Goal: Task Accomplishment & Management: Manage account settings

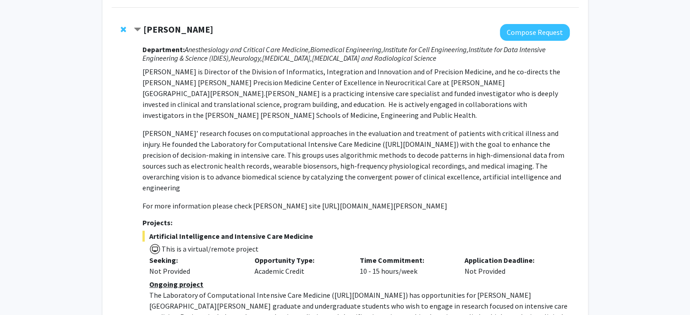
scroll to position [87, 0]
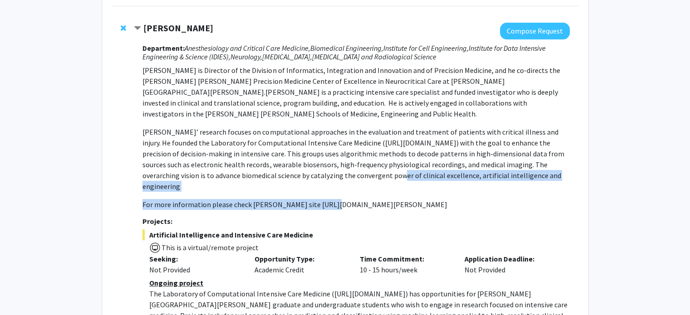
drag, startPoint x: 319, startPoint y: 177, endPoint x: 322, endPoint y: 195, distance: 17.4
click at [322, 195] on p "Dr Stevens is Director of the Division of Informatics, Integration and Innovati…" at bounding box center [355, 137] width 427 height 145
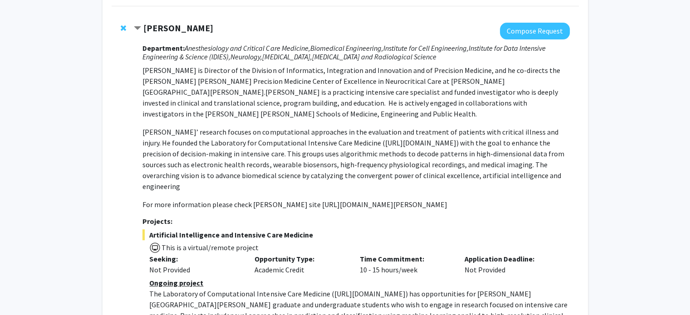
click at [326, 200] on div "Department: Anesthesiology and Critical Care Medicine, Biomedical Engineering, …" at bounding box center [355, 228] width 427 height 378
click at [339, 199] on p "For more information please check Dr Stevens JHM site https://www.hopkinsmedici…" at bounding box center [355, 204] width 427 height 11
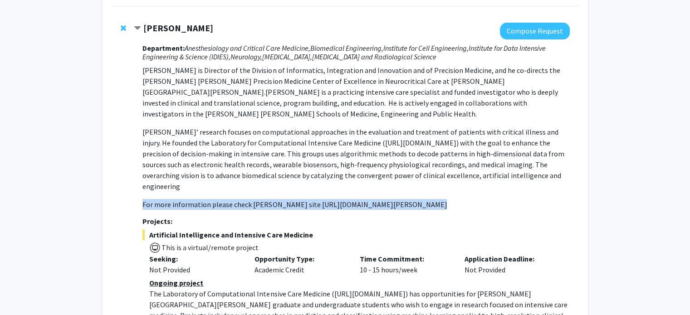
click at [339, 199] on p "For more information please check Dr Stevens JHM site https://www.hopkinsmedici…" at bounding box center [355, 204] width 427 height 11
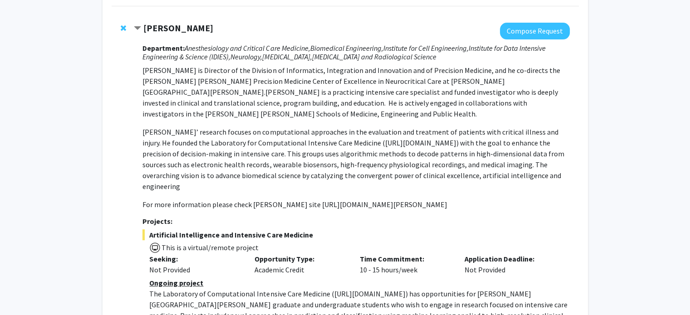
click at [327, 240] on span "This is a virtual/remote project" at bounding box center [355, 246] width 427 height 13
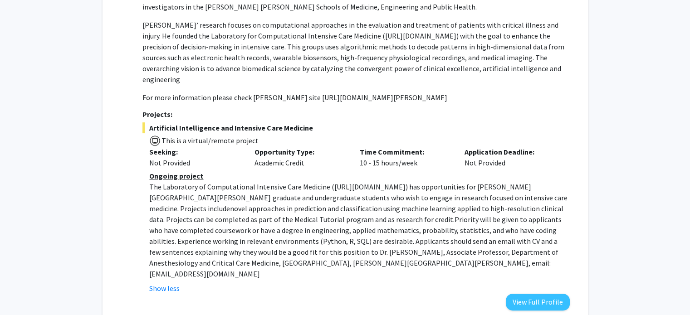
scroll to position [199, 0]
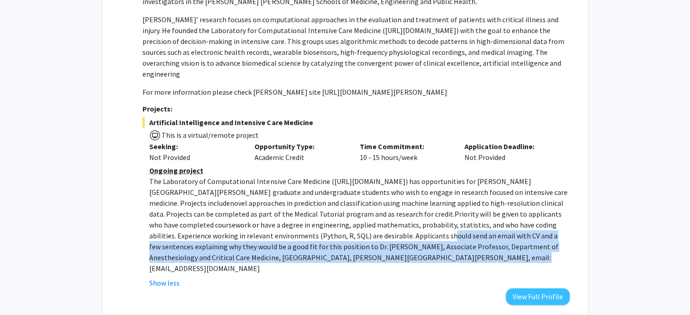
drag, startPoint x: 327, startPoint y: 232, endPoint x: 337, endPoint y: 246, distance: 17.0
click at [337, 246] on p "The Laboratory of Computational Intensive Care Medicine ( https://lcicm.jhmi.ed…" at bounding box center [359, 225] width 420 height 98
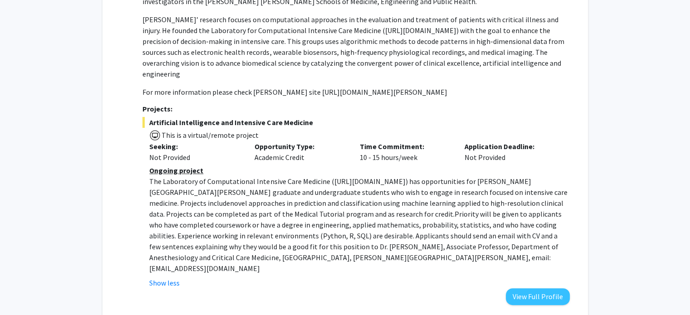
click at [294, 185] on span ") has opportunities for Johns Hopkins University graduate and undergraduate stu…" at bounding box center [358, 192] width 418 height 31
click at [540, 288] on button "View Full Profile" at bounding box center [538, 296] width 64 height 17
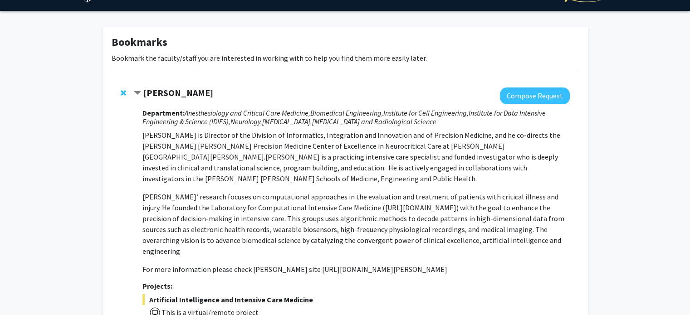
scroll to position [22, 0]
click at [170, 93] on strong "Robert Stevens" at bounding box center [178, 92] width 70 height 11
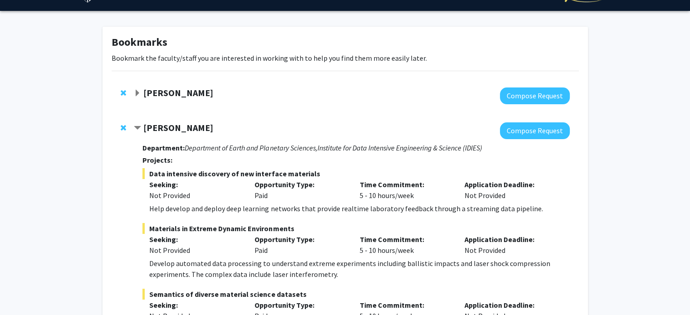
click at [170, 93] on strong "Robert Stevens" at bounding box center [178, 92] width 70 height 11
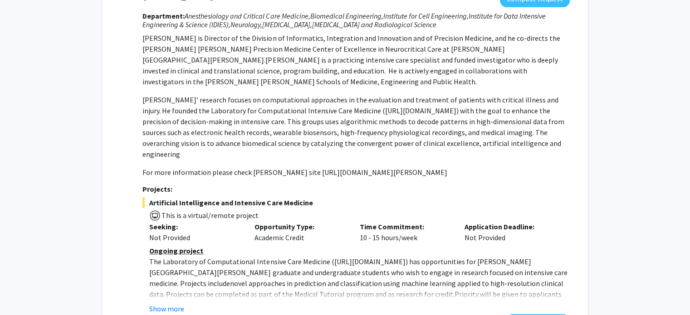
scroll to position [0, 0]
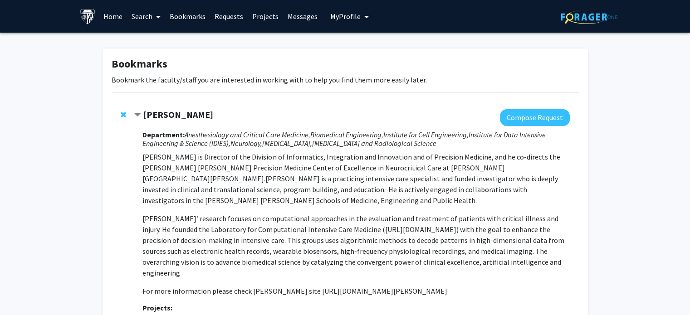
click at [227, 17] on link "Requests" at bounding box center [229, 16] width 38 height 32
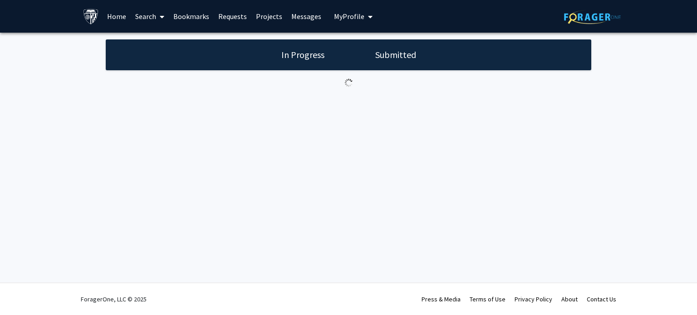
click at [116, 16] on link "Home" at bounding box center [116, 16] width 28 height 32
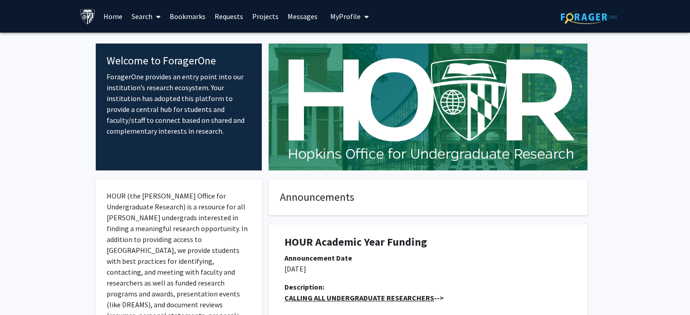
click at [361, 10] on span "My profile dropdown to access profile and logout" at bounding box center [365, 17] width 8 height 32
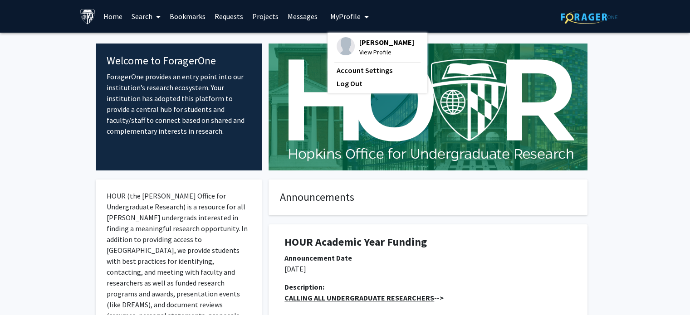
click at [361, 54] on span "View Profile" at bounding box center [386, 52] width 55 height 10
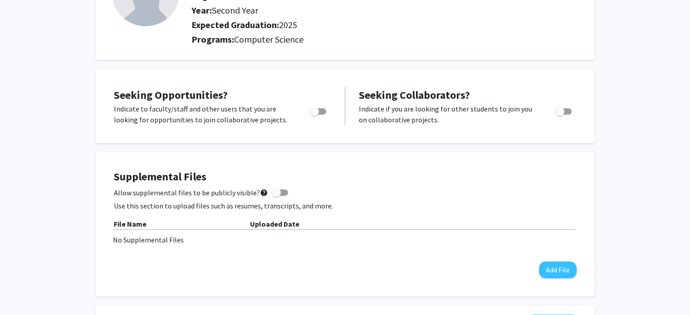
scroll to position [102, 0]
click at [322, 112] on span "Toggle" at bounding box center [318, 111] width 16 height 6
click at [314, 115] on input "Are you actively seeking opportunities?" at bounding box center [314, 115] width 0 height 0
checkbox input "true"
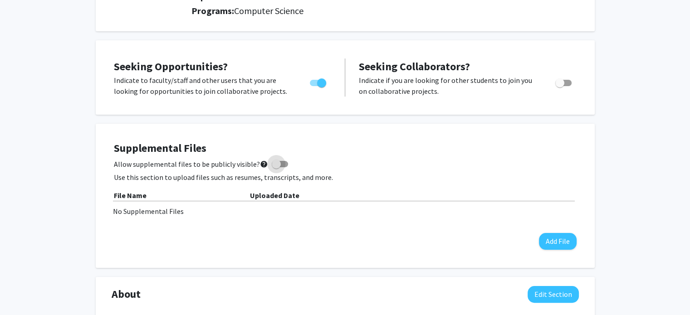
click at [275, 164] on span at bounding box center [276, 164] width 9 height 9
click at [276, 167] on input "Allow supplemental files to be publicly visible? help" at bounding box center [276, 167] width 0 height 0
checkbox input "true"
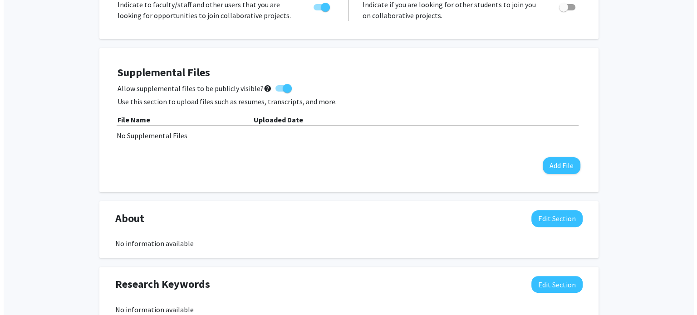
scroll to position [204, 0]
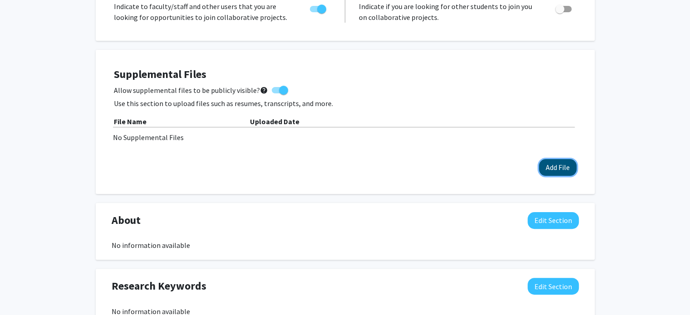
click at [546, 166] on button "Add File" at bounding box center [558, 167] width 38 height 17
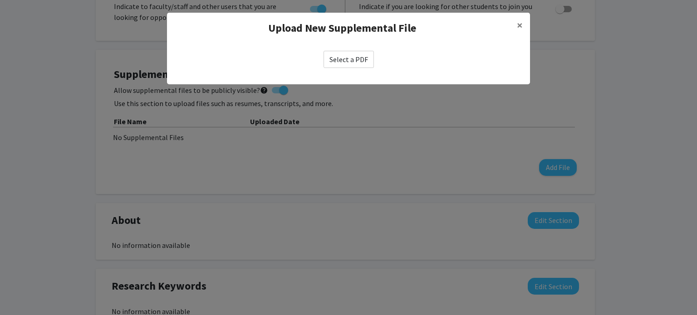
click at [351, 63] on label "Select a PDF" at bounding box center [348, 59] width 50 height 17
click at [0, 0] on input "Select a PDF" at bounding box center [0, 0] width 0 height 0
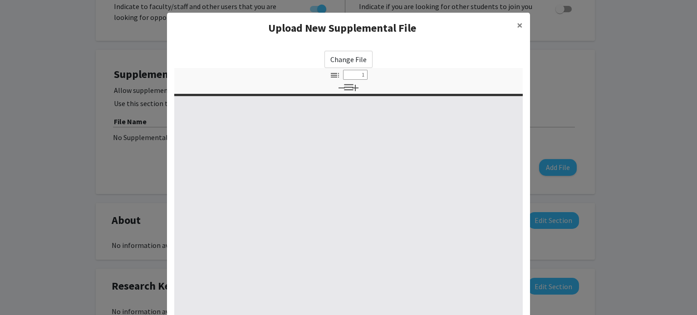
select select "custom"
type input "0"
select select "custom"
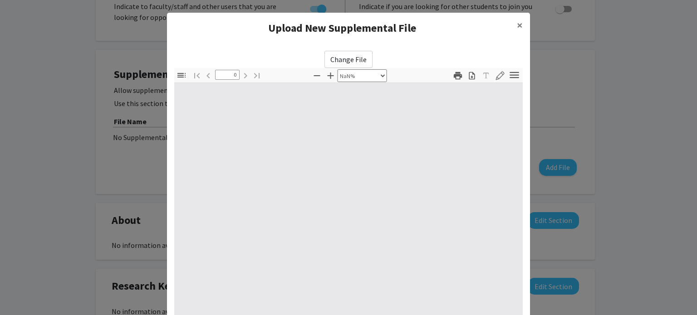
type input "1"
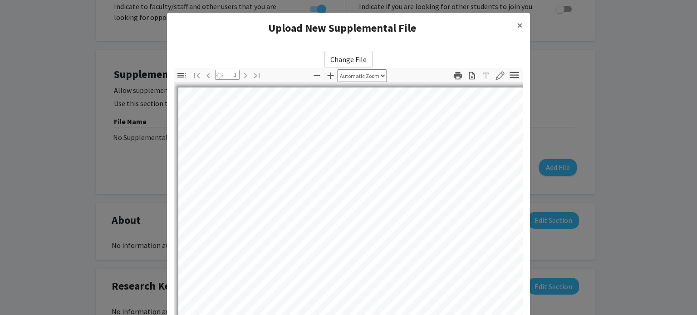
select select "auto"
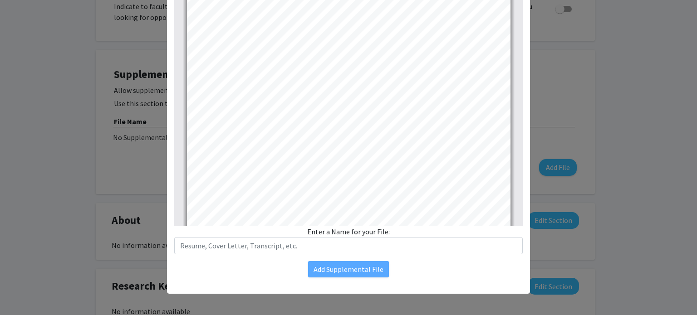
scroll to position [170, 0]
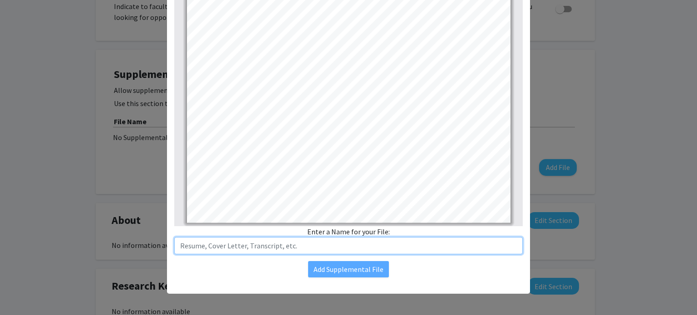
click at [339, 241] on input "text" at bounding box center [348, 245] width 348 height 17
type input "Resume"
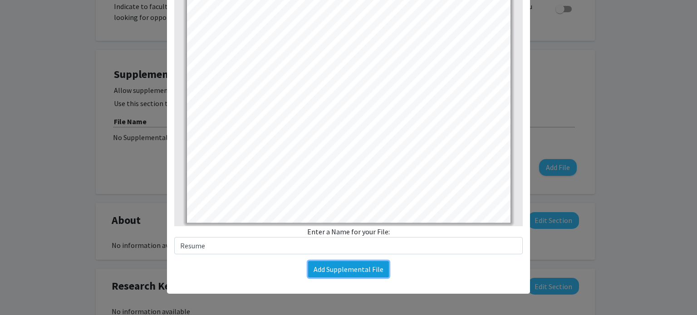
click at [346, 270] on button "Add Supplemental File" at bounding box center [348, 269] width 81 height 16
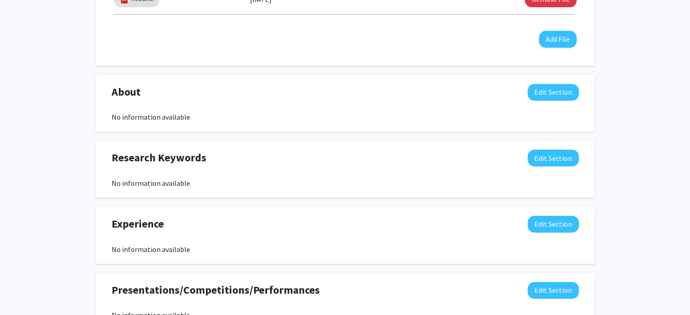
scroll to position [346, 0]
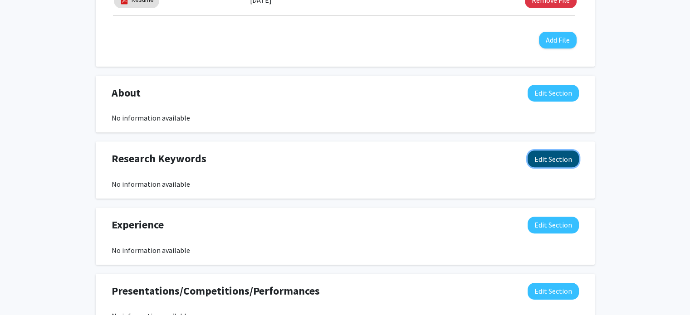
click at [564, 152] on button "Edit Section" at bounding box center [552, 159] width 51 height 17
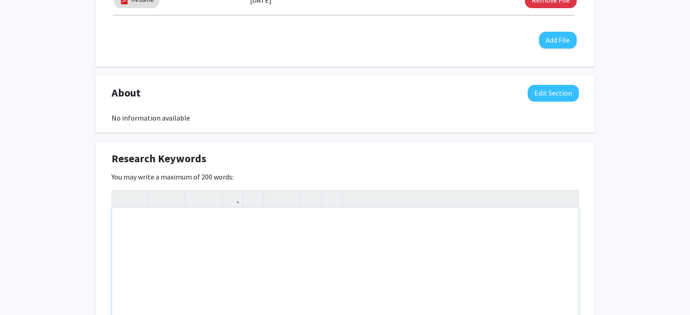
click at [266, 224] on div "Note to users with screen readers: Please deactivate our accessibility plugin f…" at bounding box center [345, 276] width 466 height 136
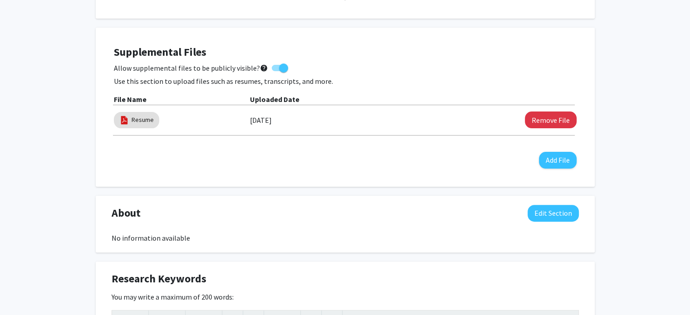
scroll to position [0, 0]
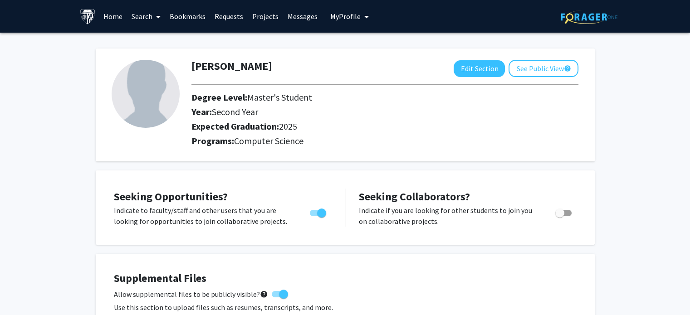
click at [199, 13] on link "Bookmarks" at bounding box center [187, 16] width 45 height 32
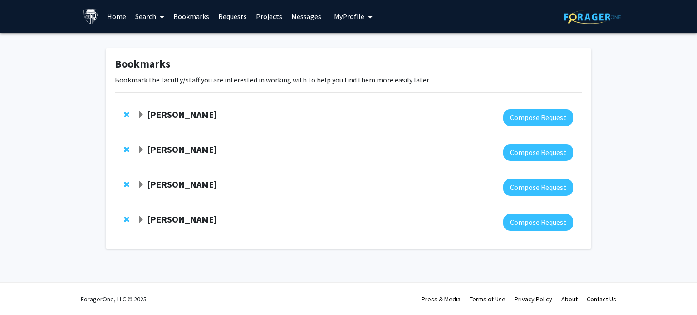
click at [143, 112] on span "Expand Robert Stevens Bookmark" at bounding box center [140, 115] width 7 height 7
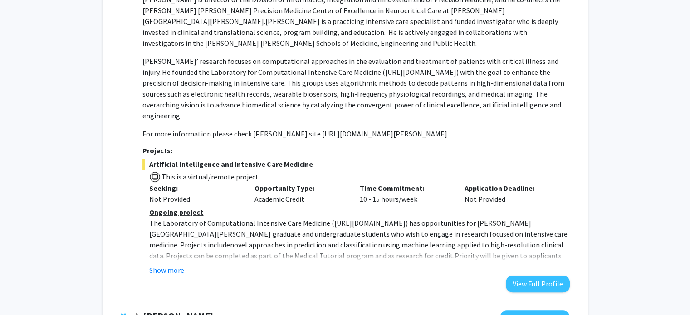
scroll to position [160, 0]
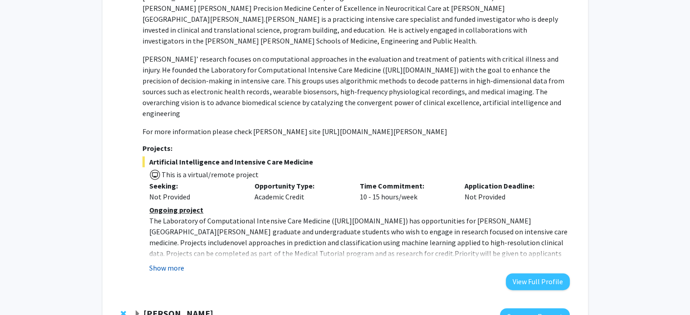
click at [180, 263] on button "Show more" at bounding box center [166, 268] width 35 height 11
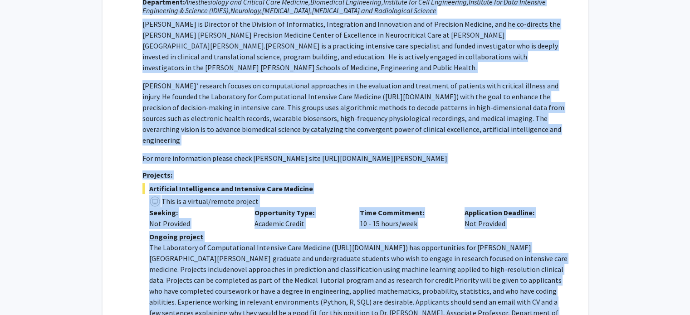
scroll to position [0, 0]
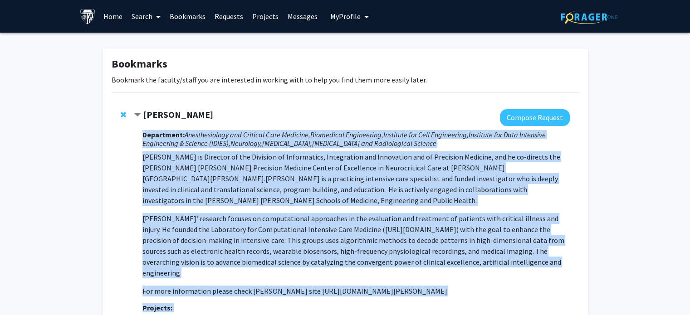
drag, startPoint x: 358, startPoint y: 237, endPoint x: 134, endPoint y: 136, distance: 245.6
click at [134, 136] on div "Robert Stevens Compose Request Department: Anesthesiology and Critical Care Med…" at bounding box center [351, 306] width 435 height 395
copy div "Department: Anesthesiology and Critical Care Medicine, Biomedical Engineering, …"
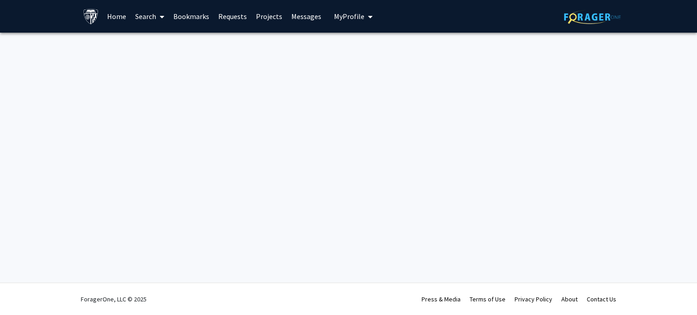
click at [352, 168] on div "Skip navigation Home Search Bookmarks Requests Projects Messages My Profile [PE…" at bounding box center [348, 157] width 697 height 315
